Goal: Information Seeking & Learning: Learn about a topic

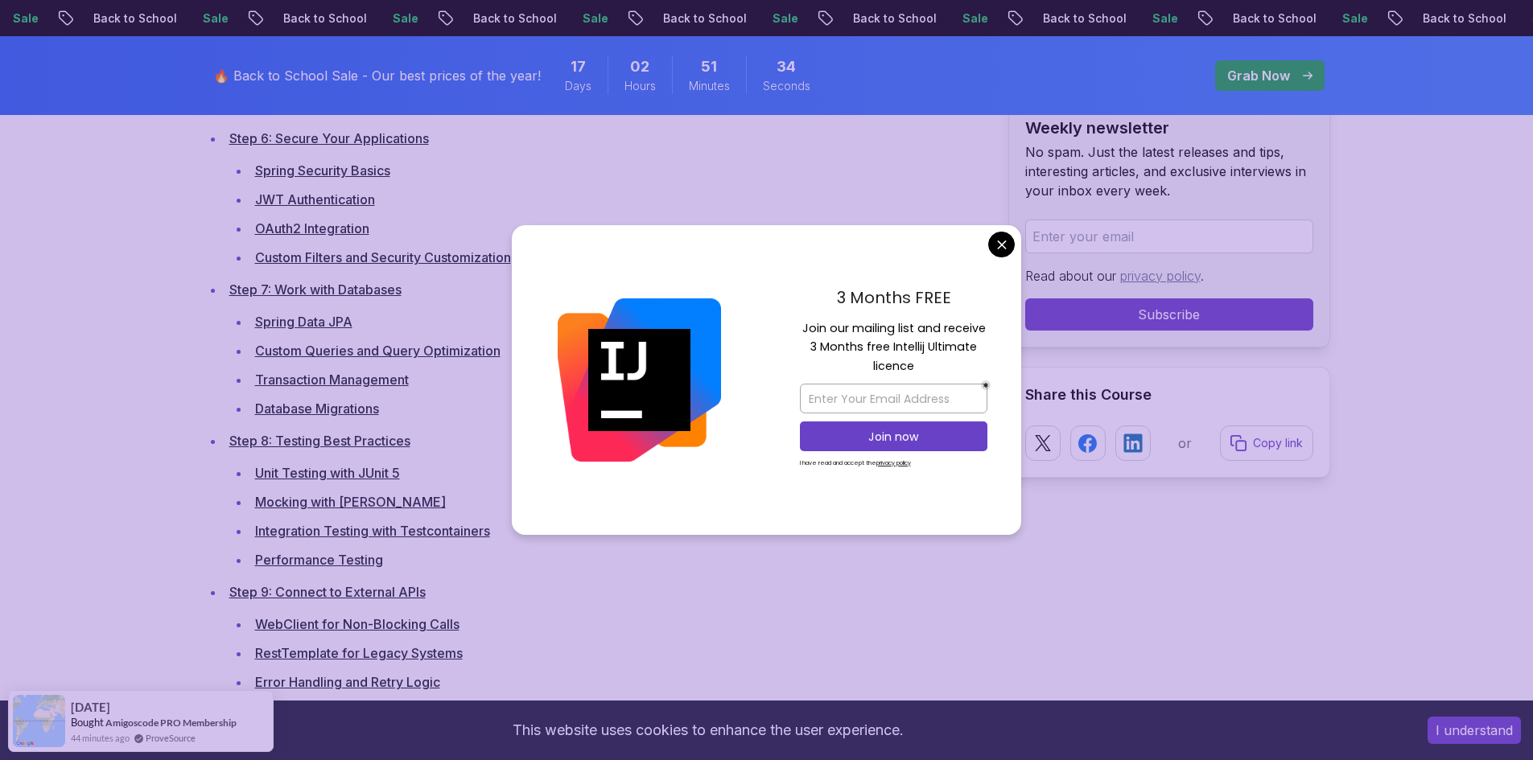
scroll to position [3138, 0]
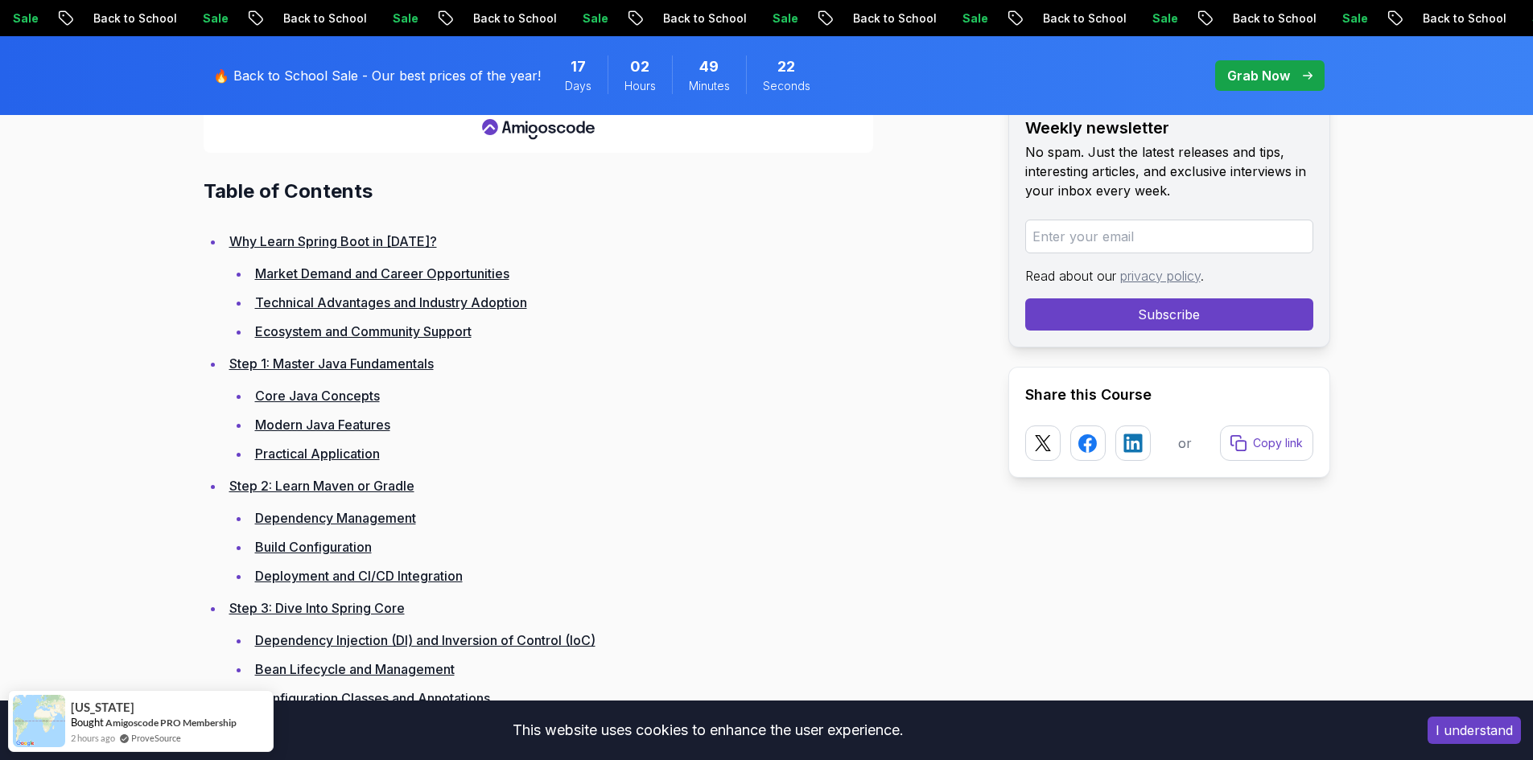
scroll to position [2172, 0]
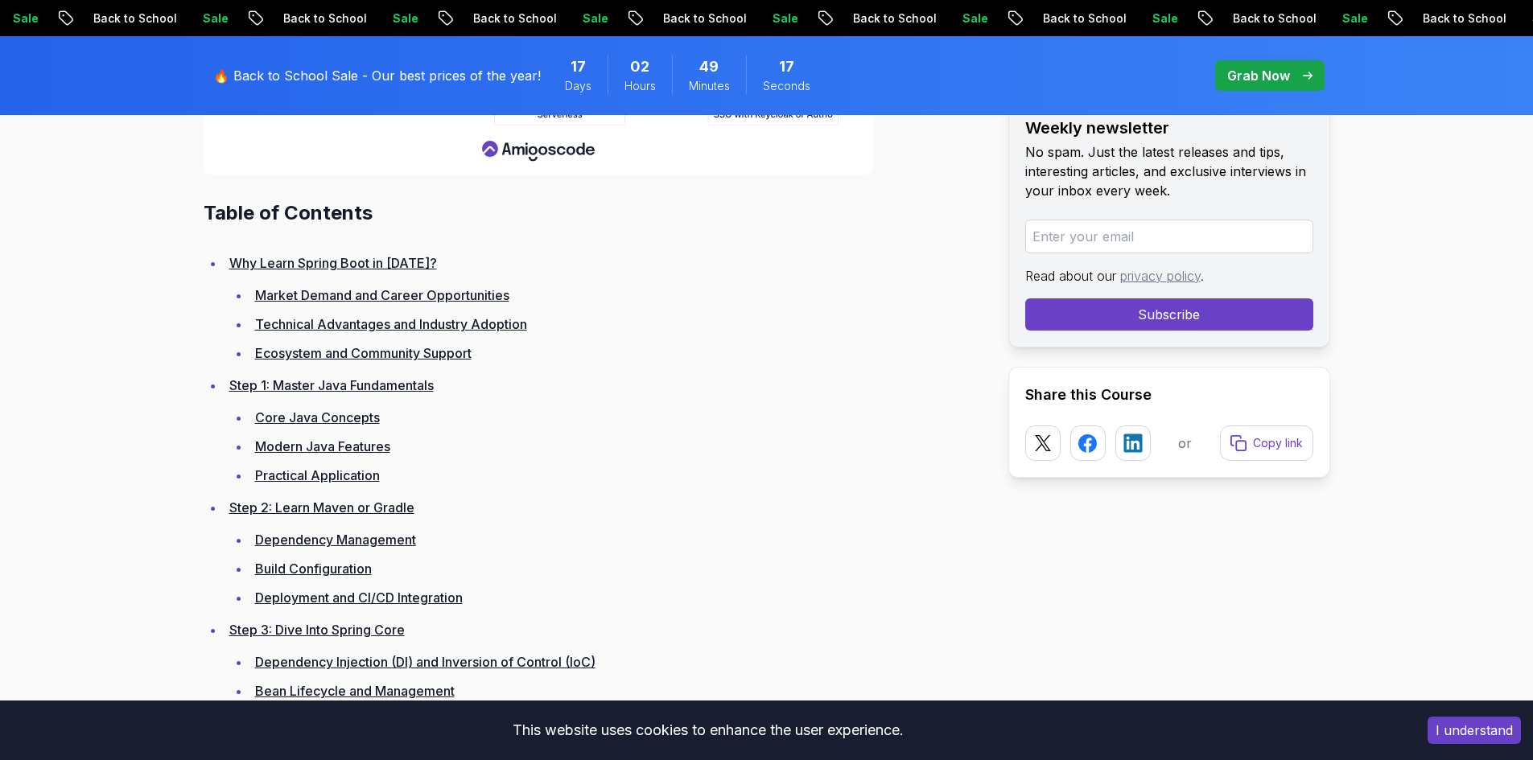
click at [381, 295] on link "Market Demand and Career Opportunities" at bounding box center [382, 295] width 254 height 16
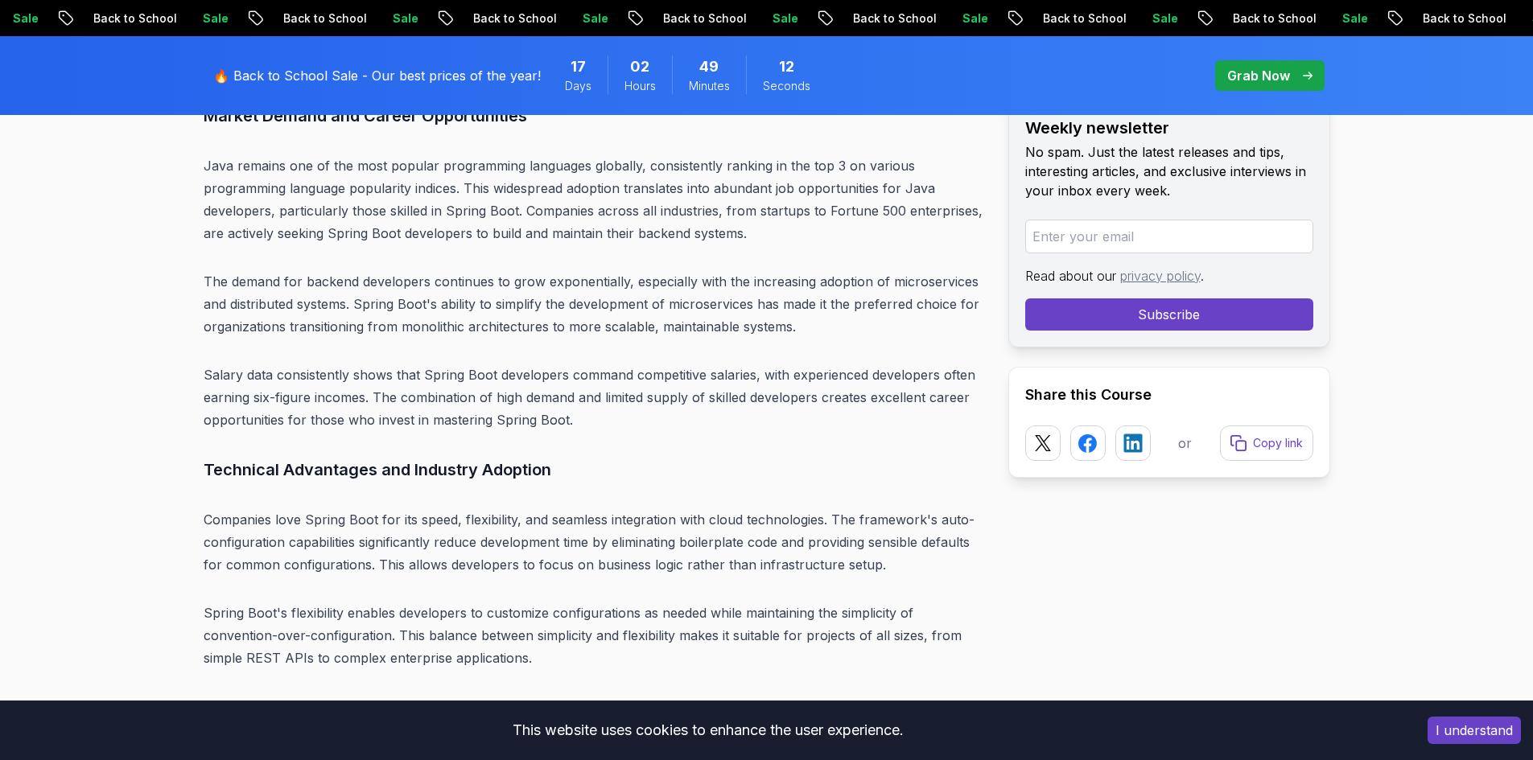
scroll to position [4314, 0]
